Goal: Transaction & Acquisition: Purchase product/service

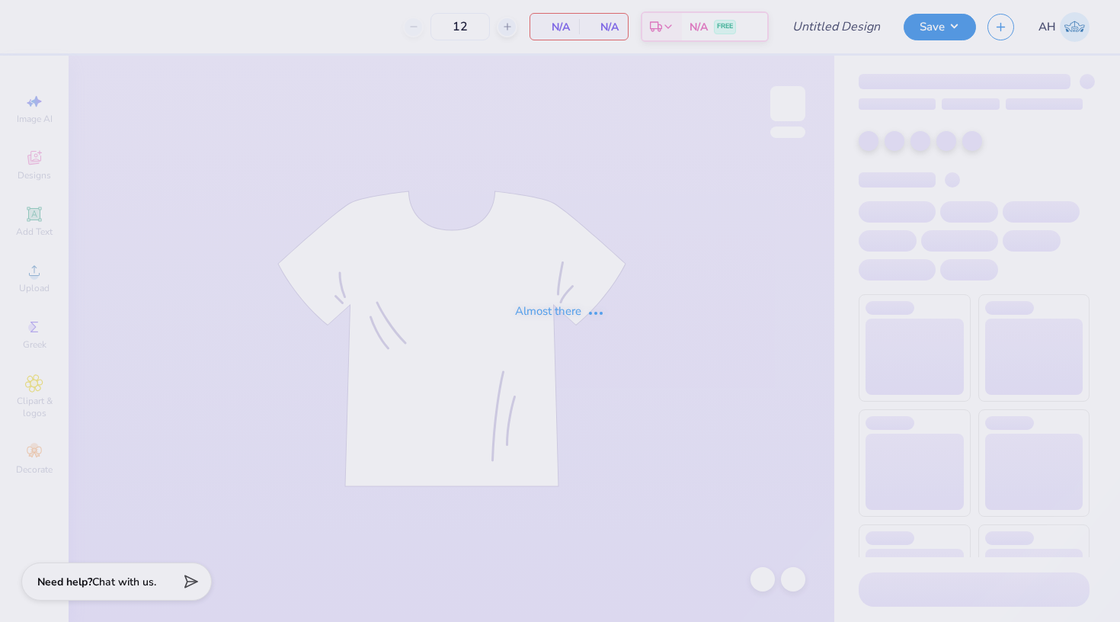
type input "DZ Alumni Tank"
type input "50"
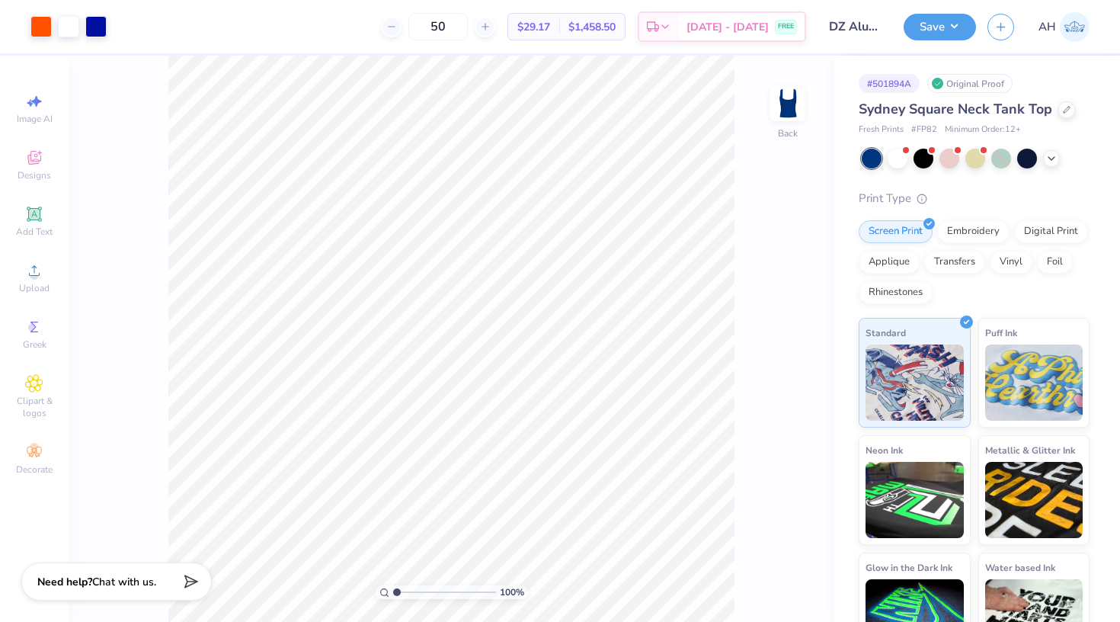
drag, startPoint x: 318, startPoint y: 375, endPoint x: 812, endPoint y: 157, distance: 540.5
click at [812, 157] on div "100 % Back" at bounding box center [452, 339] width 766 height 566
click at [1066, 109] on icon at bounding box center [1067, 108] width 8 height 8
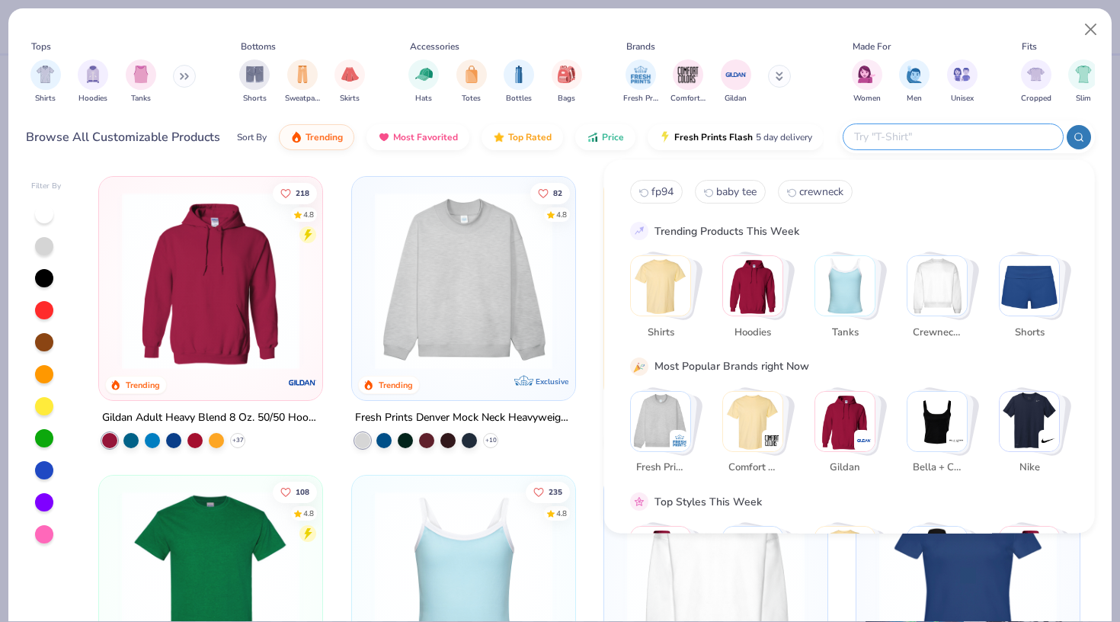
click at [957, 144] on input "text" at bounding box center [953, 137] width 200 height 18
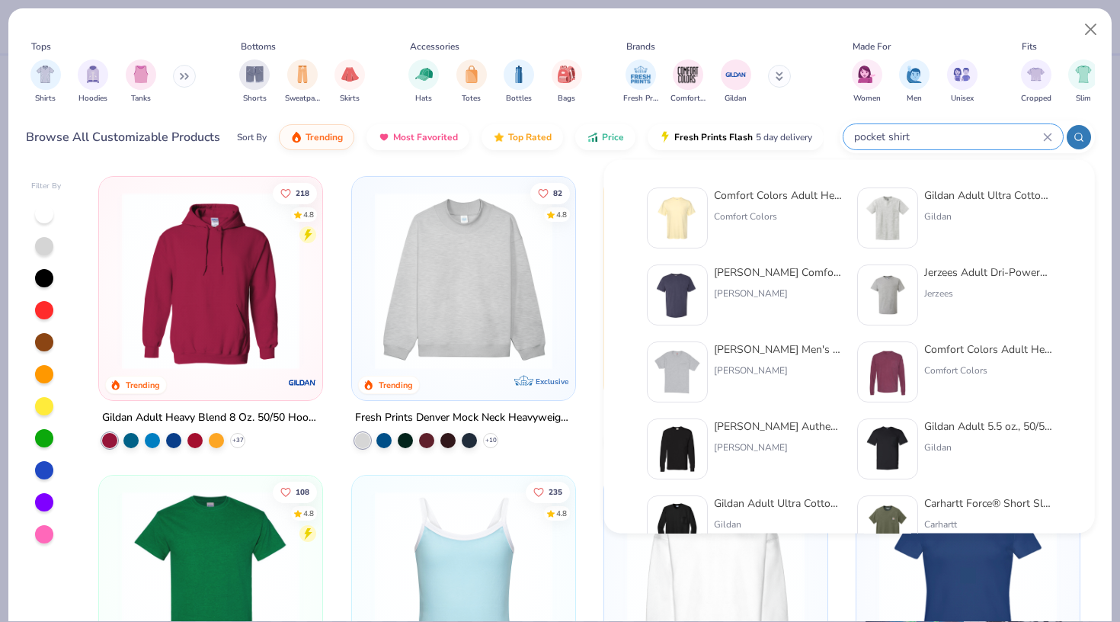
type input "pocket shirt"
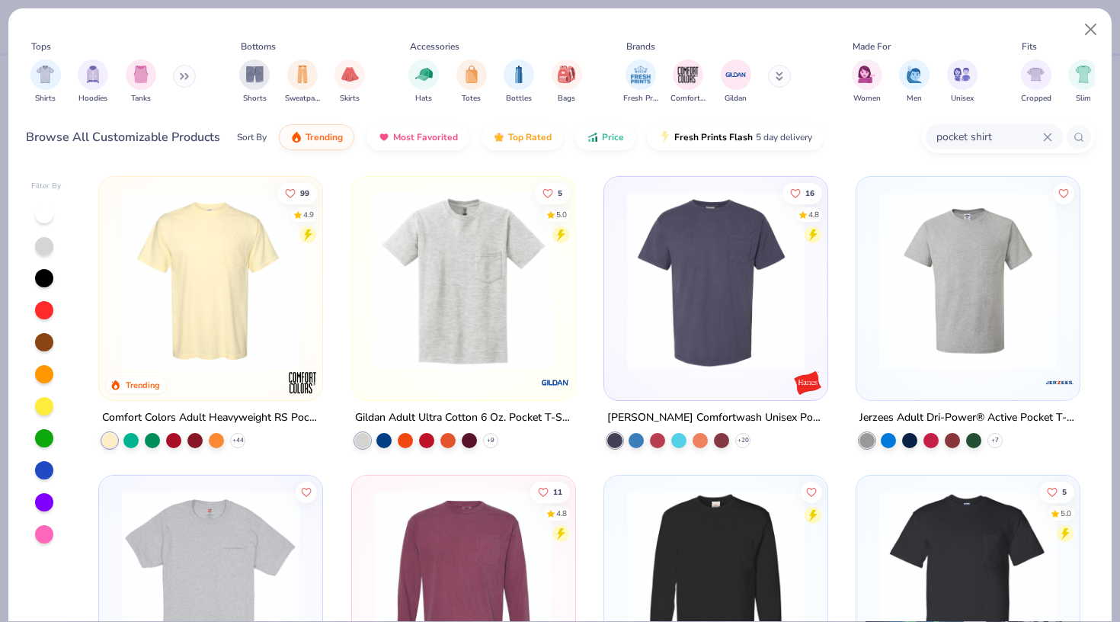
click at [190, 317] on img at bounding box center [210, 281] width 193 height 178
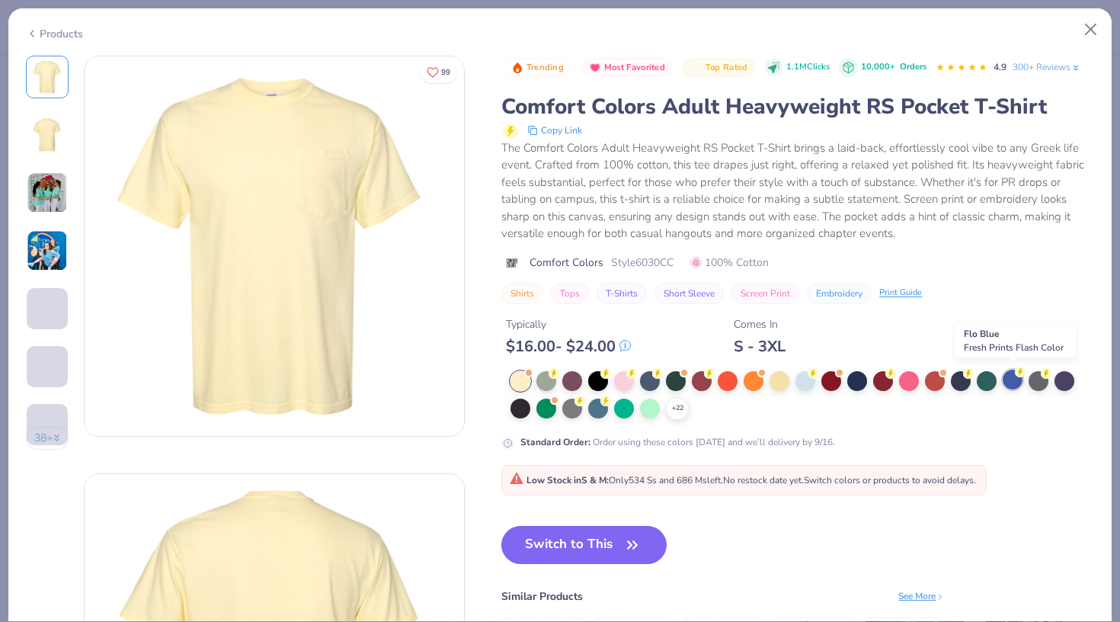
click at [1011, 374] on div at bounding box center [1013, 380] width 20 height 20
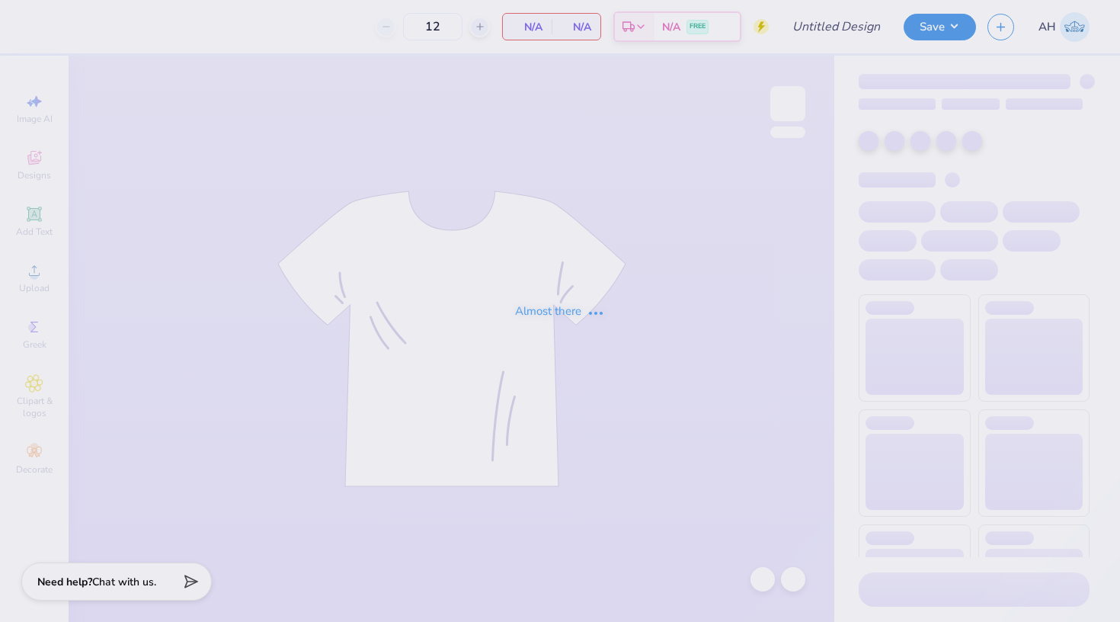
type input "DZ Alumni Tank"
type input "50"
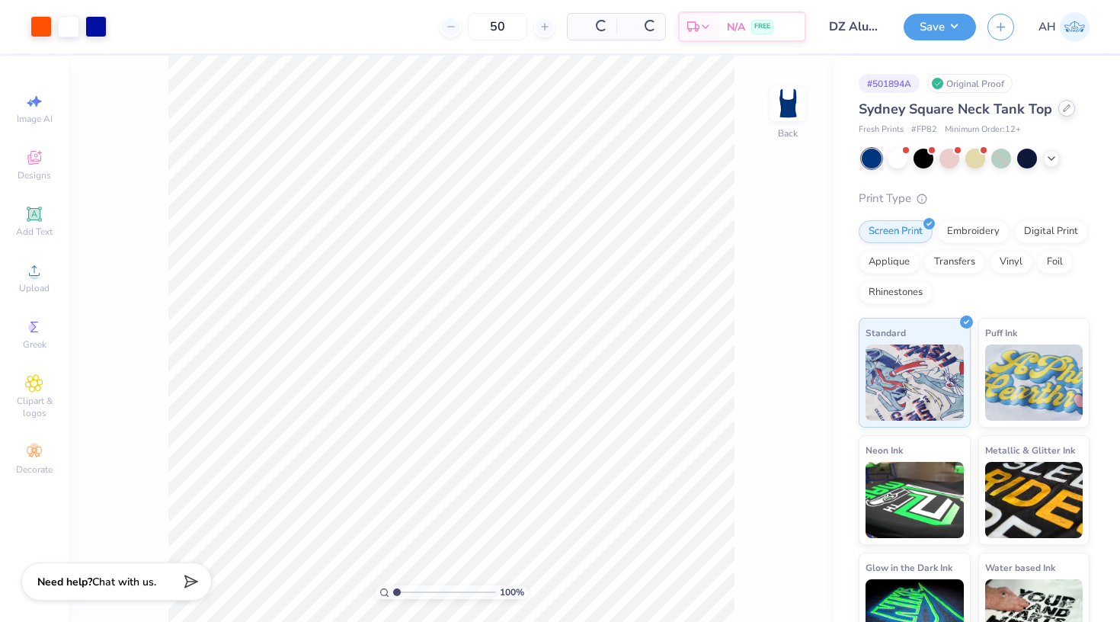
click at [1066, 114] on div at bounding box center [1067, 108] width 17 height 17
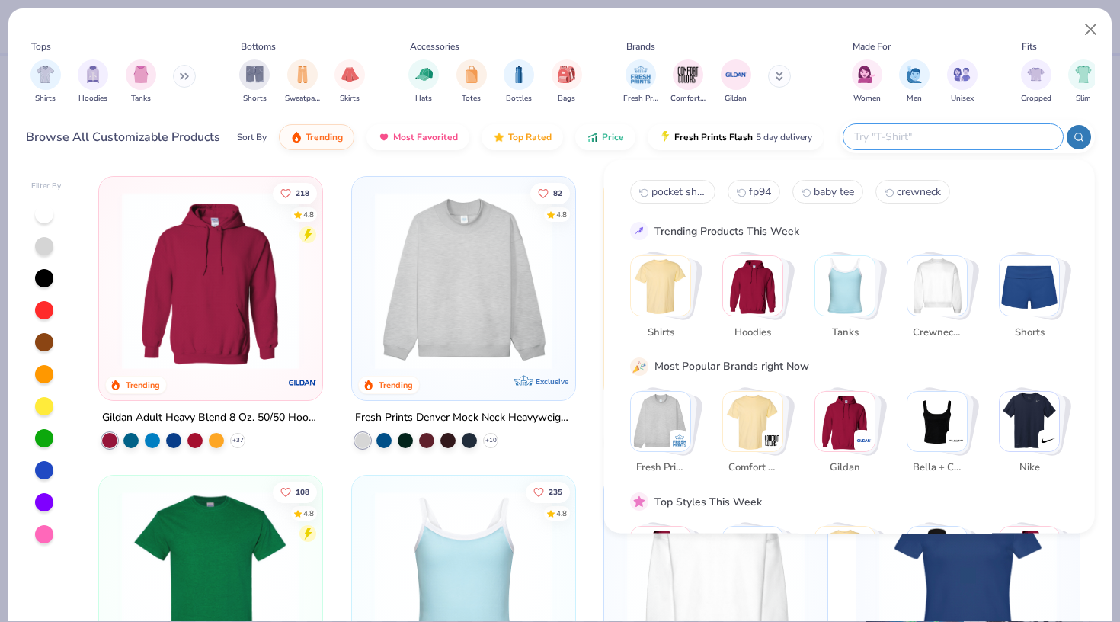
click at [963, 136] on input "text" at bounding box center [953, 137] width 200 height 18
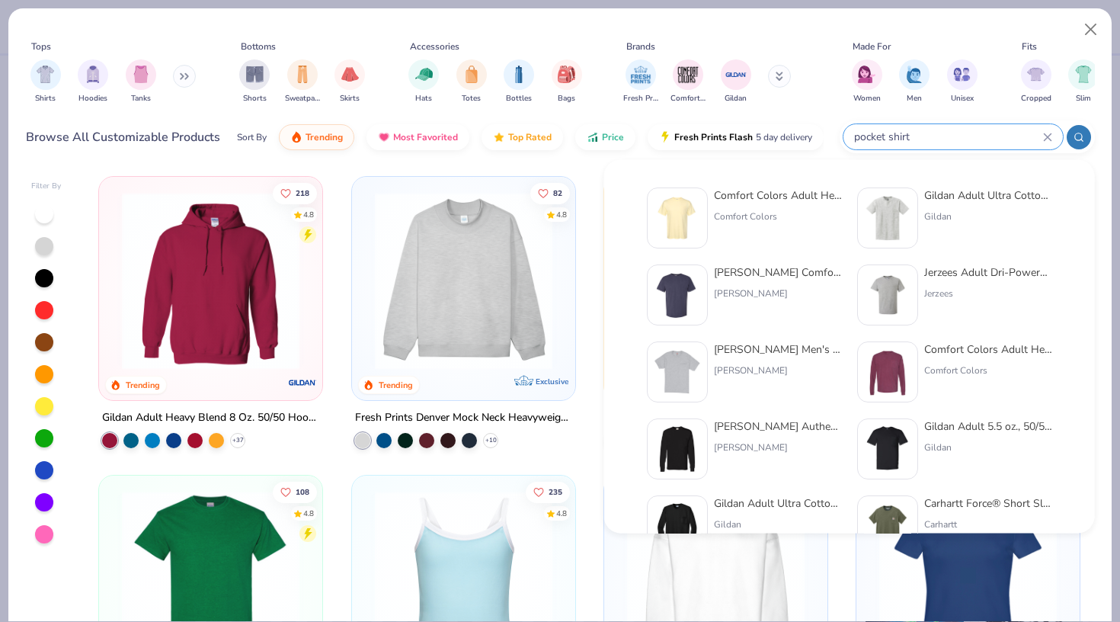
type input "pocket shirt"
click at [684, 207] on img at bounding box center [677, 217] width 47 height 47
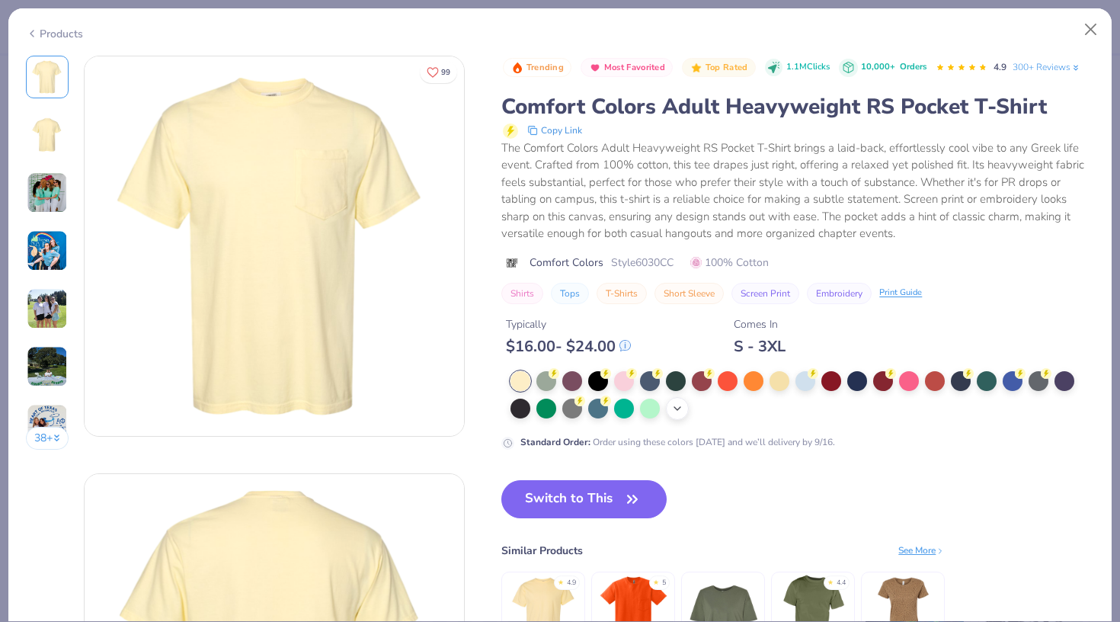
click at [683, 412] on icon at bounding box center [677, 408] width 12 height 12
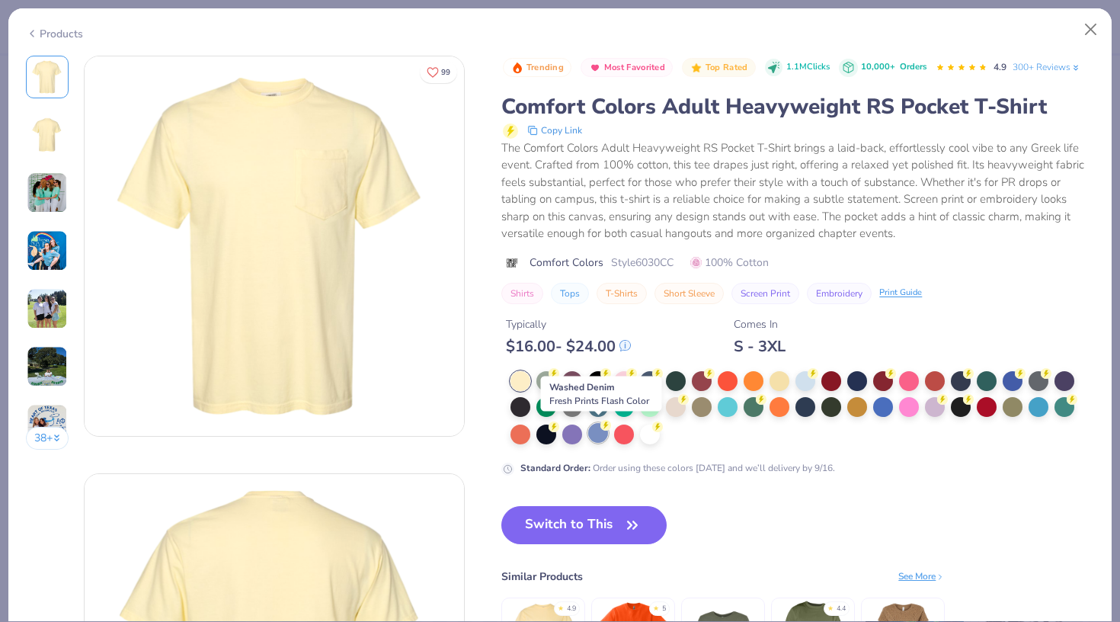
click at [600, 431] on div at bounding box center [598, 433] width 20 height 20
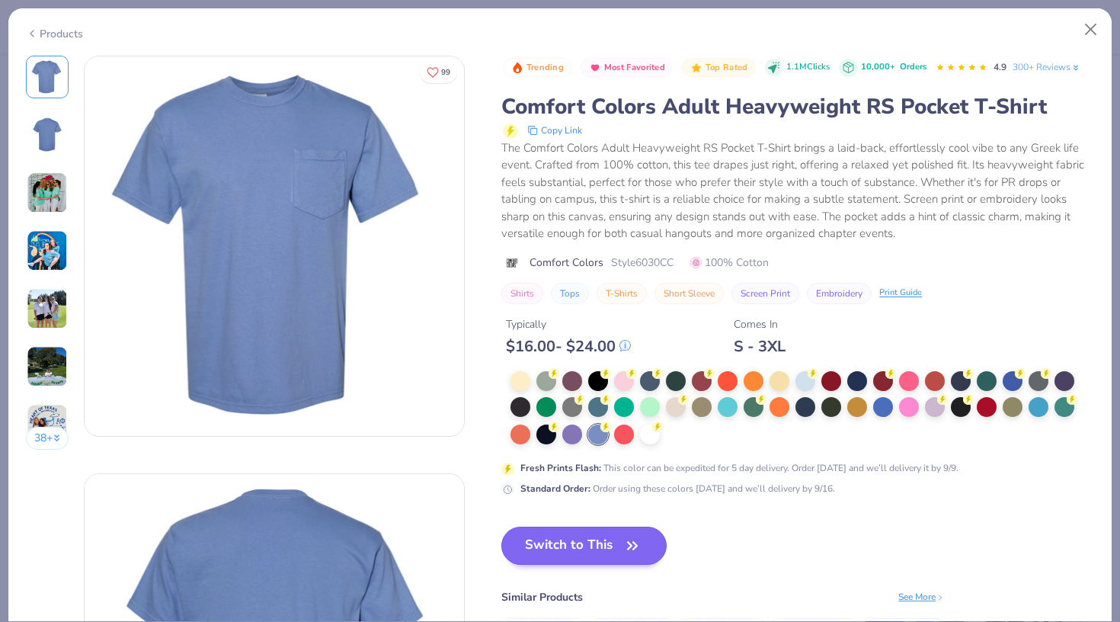
click at [572, 534] on button "Switch to This" at bounding box center [583, 546] width 165 height 38
